Goal: Use online tool/utility

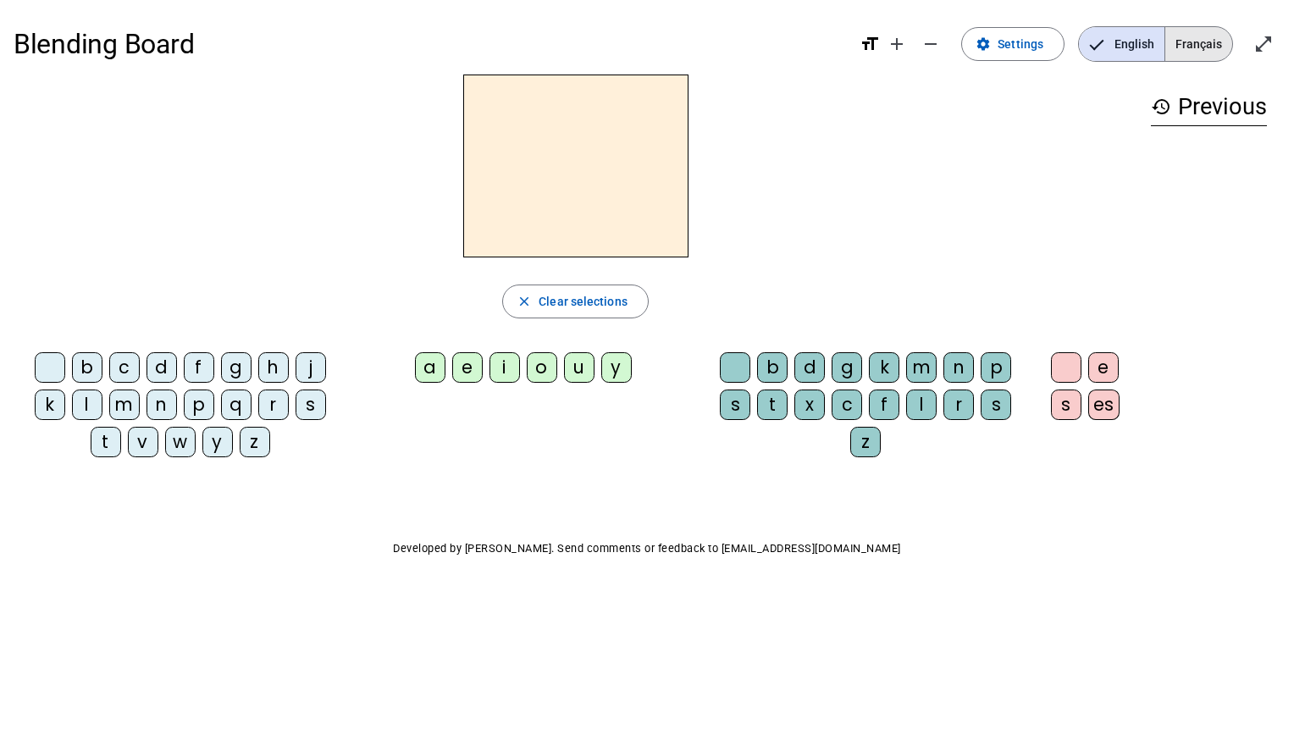
click at [1204, 45] on span "Français" at bounding box center [1198, 44] width 67 height 34
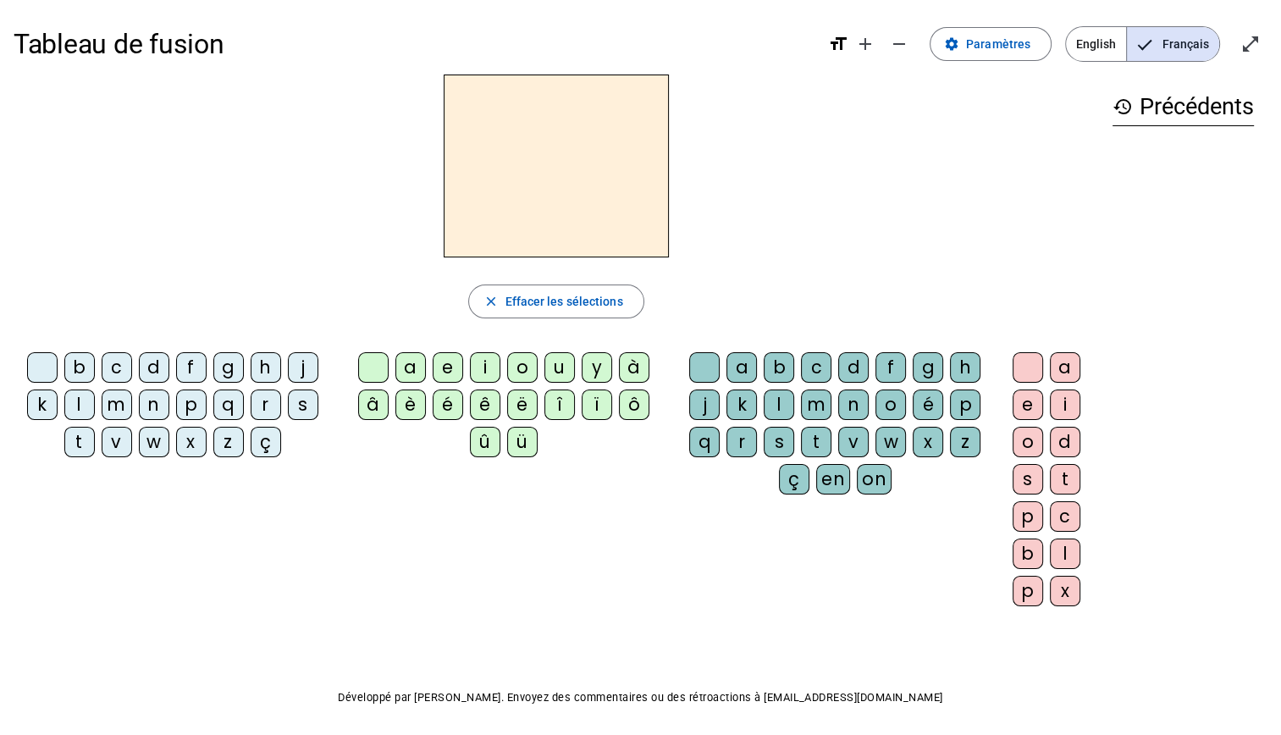
click at [197, 362] on div "f" at bounding box center [191, 367] width 30 height 30
click at [484, 366] on div "i" at bounding box center [485, 367] width 30 height 30
click at [1063, 549] on div "l" at bounding box center [1065, 553] width 30 height 30
click at [972, 119] on div "fil" at bounding box center [556, 166] width 1085 height 183
click at [819, 206] on div "fil" at bounding box center [556, 166] width 1085 height 183
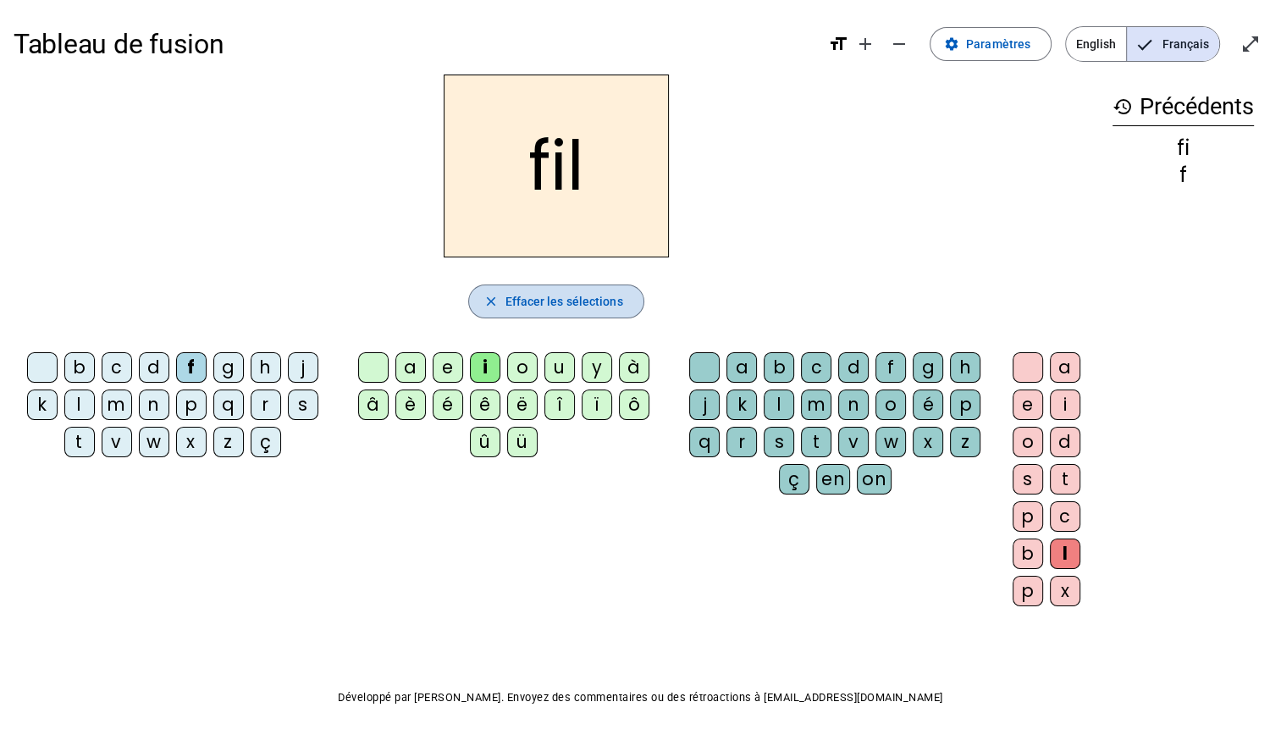
click at [562, 295] on span "Effacer les sélections" at bounding box center [564, 301] width 118 height 20
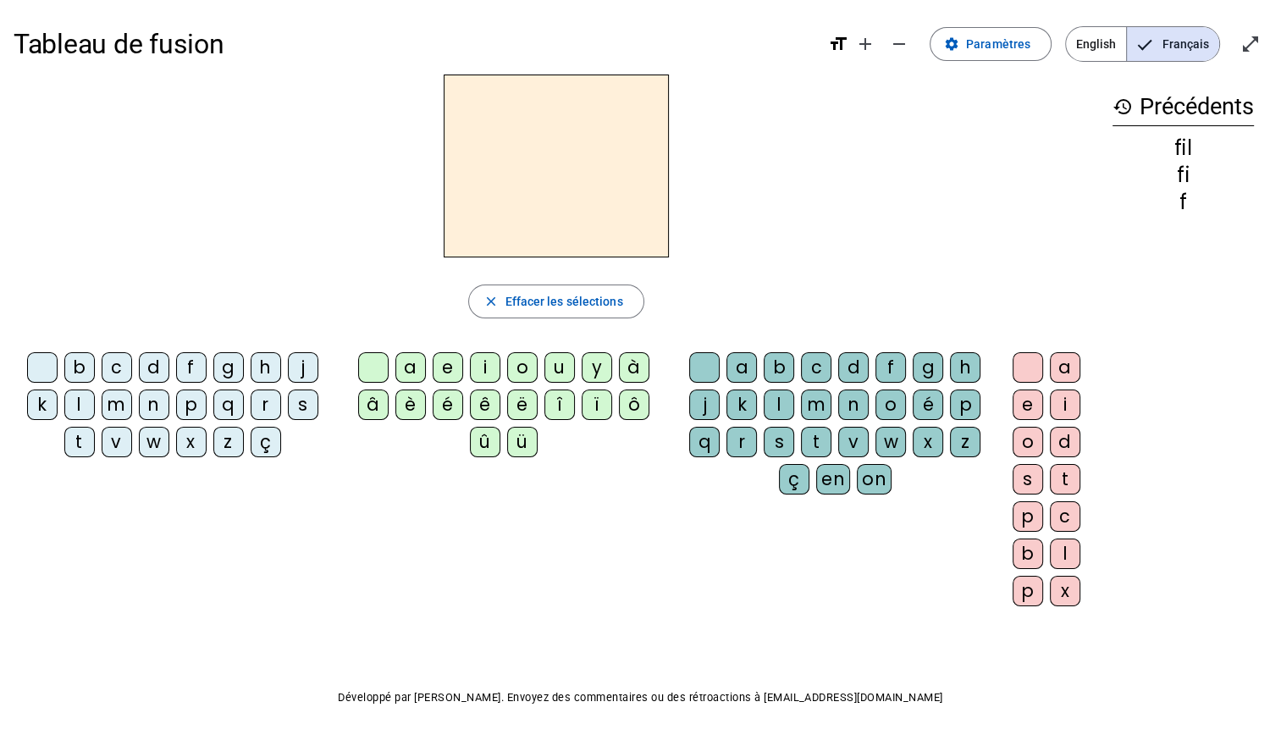
click at [260, 373] on div "h" at bounding box center [266, 367] width 30 height 30
click at [484, 373] on div "i" at bounding box center [485, 367] width 30 height 30
click at [791, 369] on div "b" at bounding box center [779, 367] width 30 height 30
click at [1117, 103] on mat-icon "history" at bounding box center [1123, 107] width 20 height 20
click at [924, 412] on div "é" at bounding box center [928, 404] width 30 height 30
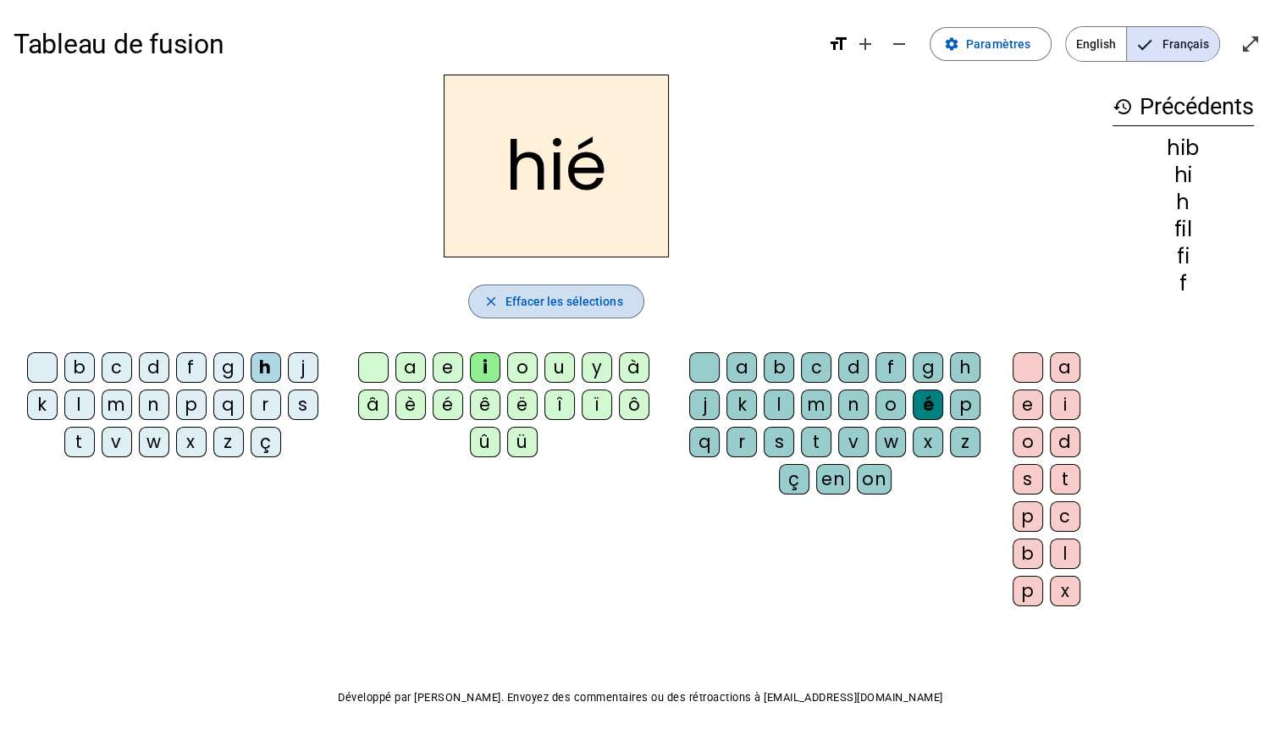
click at [589, 314] on span "button" at bounding box center [556, 301] width 174 height 41
